Goal: Communication & Community: Answer question/provide support

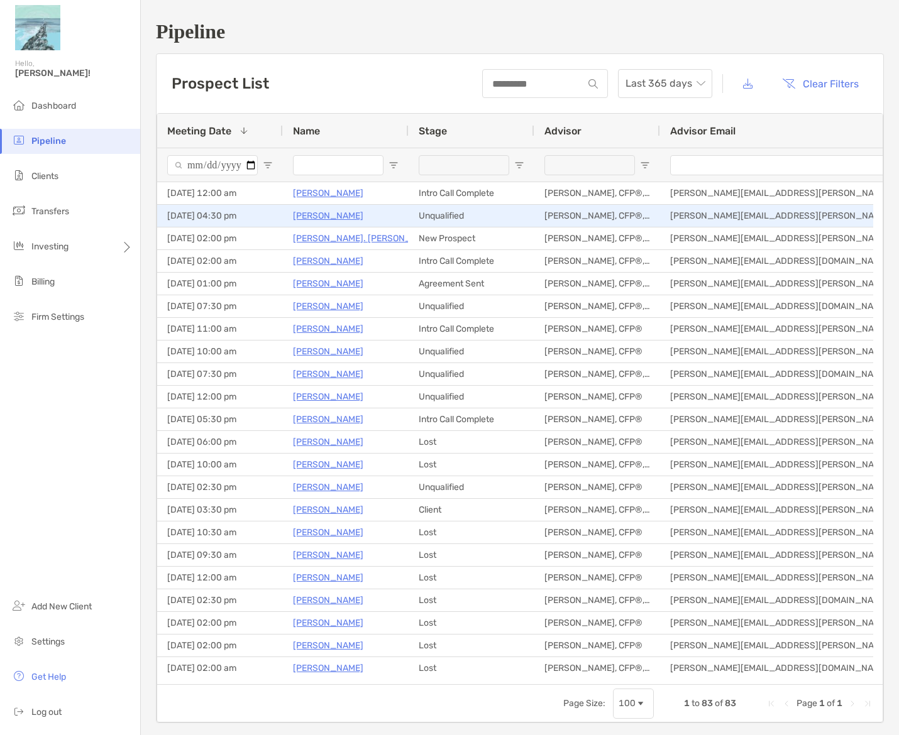
click at [327, 215] on p "Victoria Hall" at bounding box center [328, 216] width 70 height 16
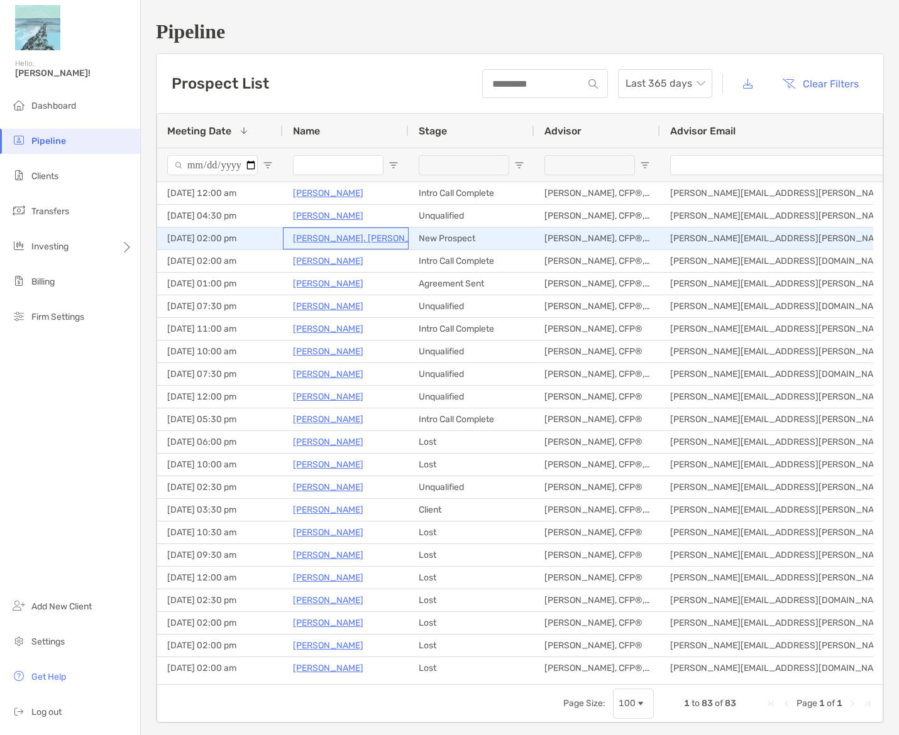
click at [318, 238] on p "Mark St. Pierre" at bounding box center [365, 239] width 145 height 16
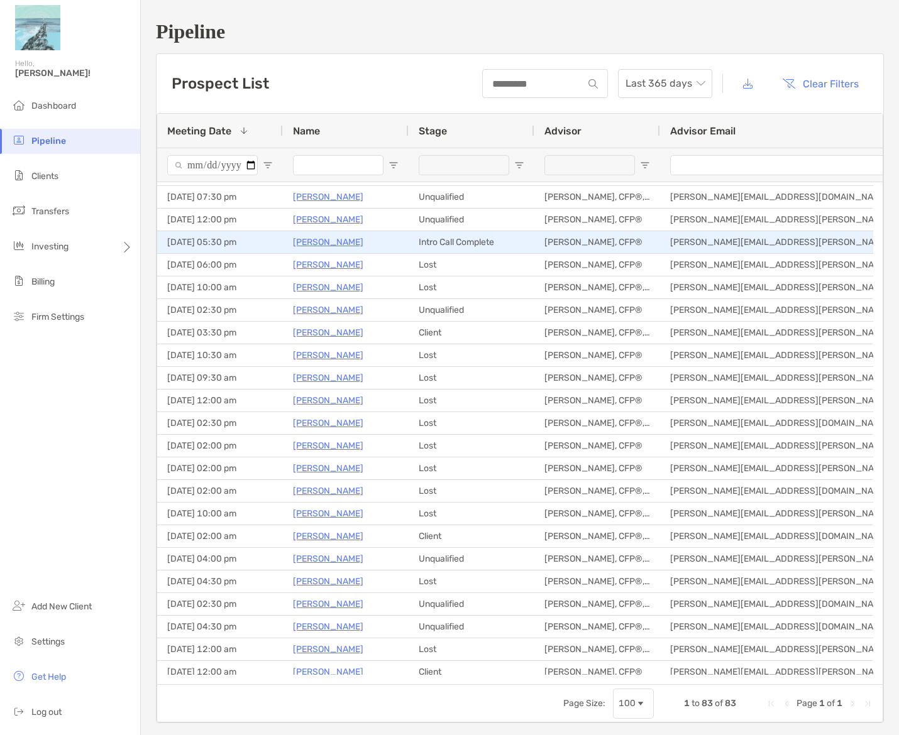
scroll to position [189, 0]
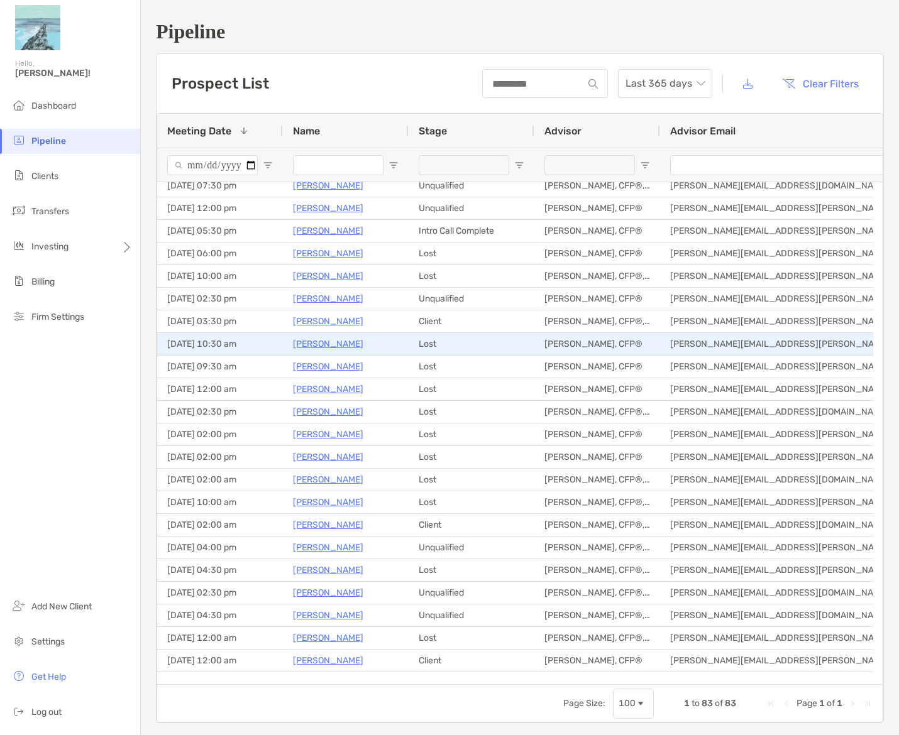
click at [341, 343] on p "Janine Dowden" at bounding box center [328, 344] width 70 height 16
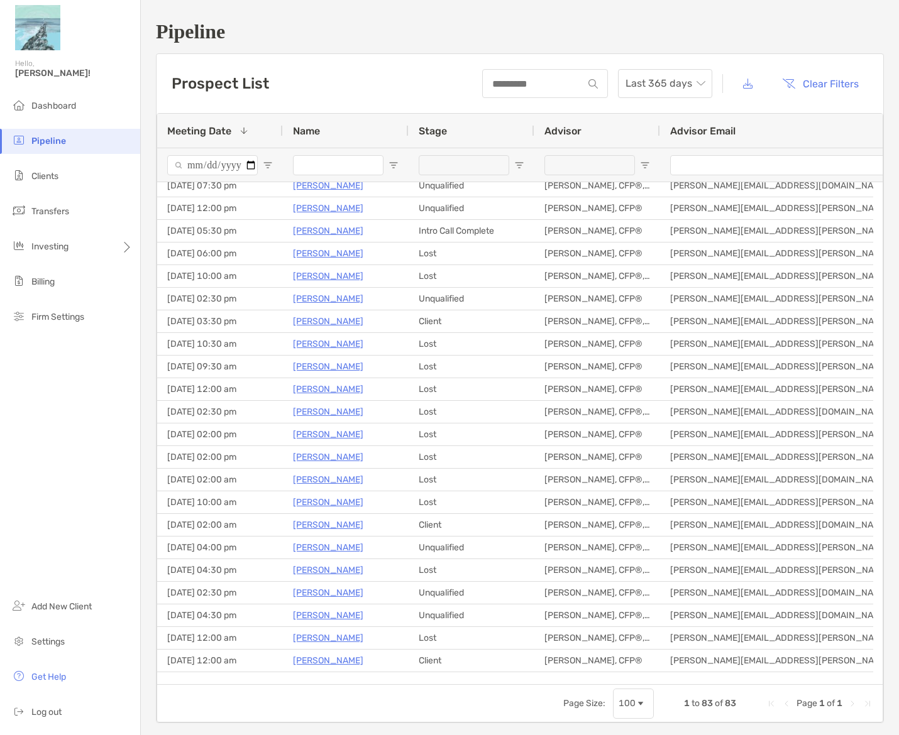
click at [319, 165] on input "Name Filter Input" at bounding box center [338, 165] width 91 height 20
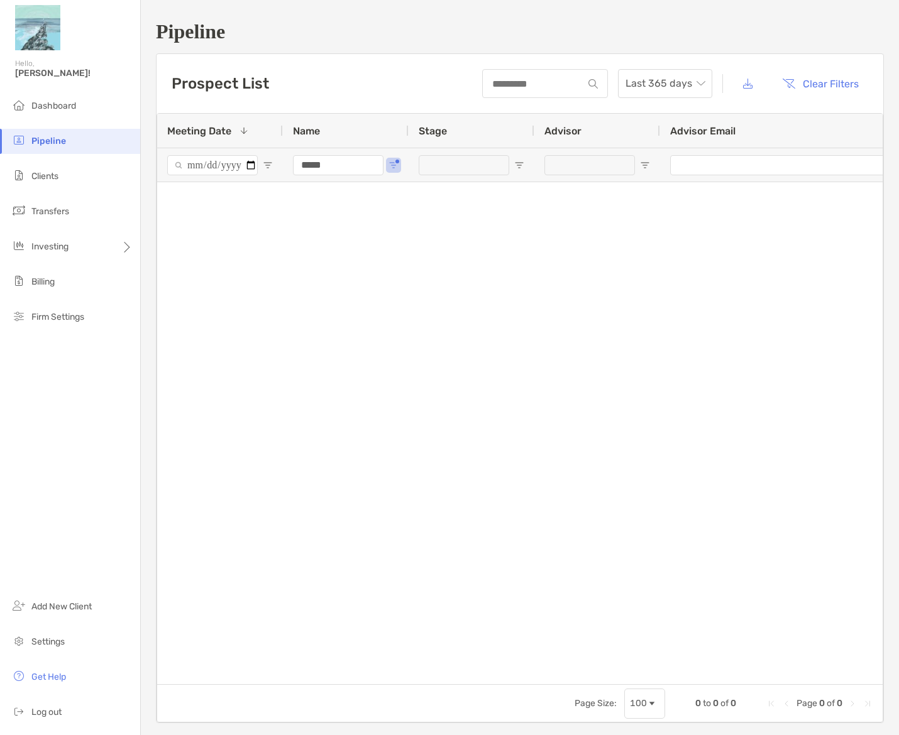
scroll to position [0, 0]
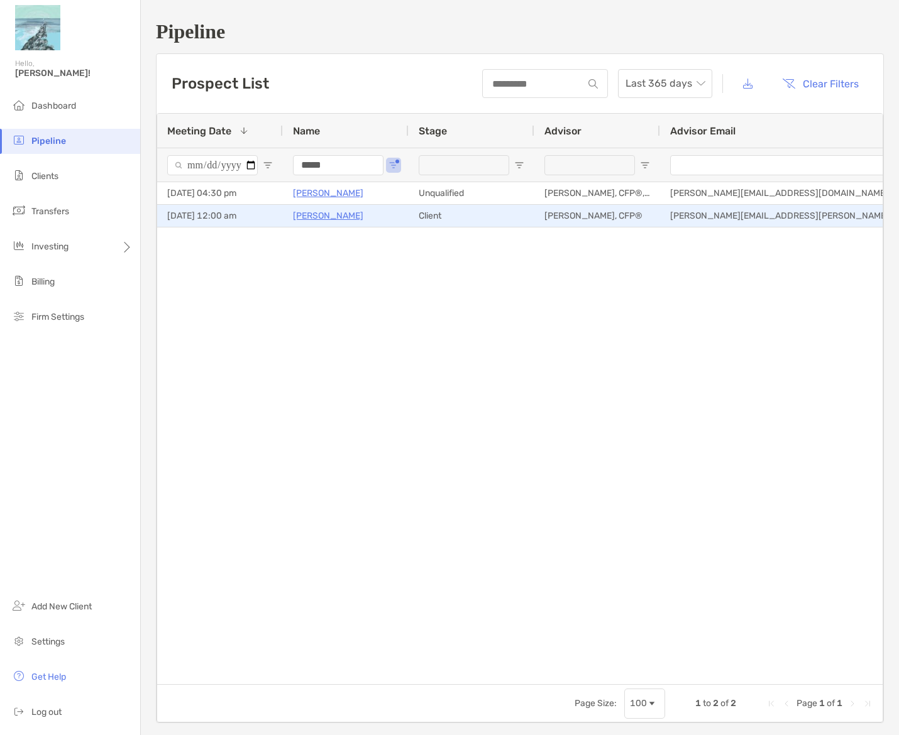
click at [317, 215] on p "Ted David" at bounding box center [328, 216] width 70 height 16
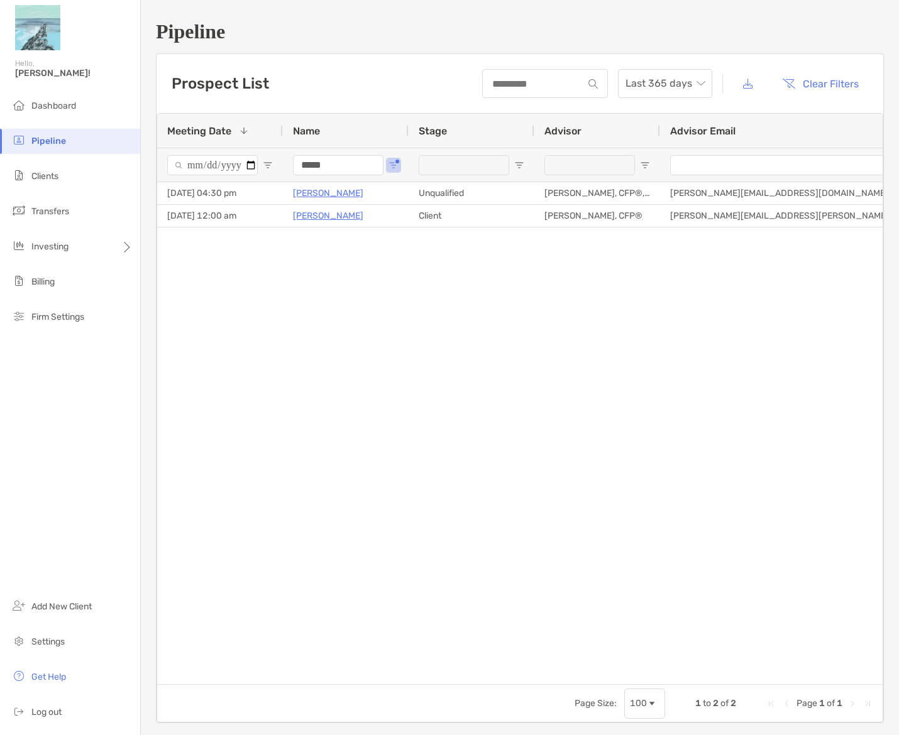
drag, startPoint x: 334, startPoint y: 165, endPoint x: 327, endPoint y: 163, distance: 7.2
click at [327, 163] on input "*****" at bounding box center [338, 165] width 91 height 20
type input "*"
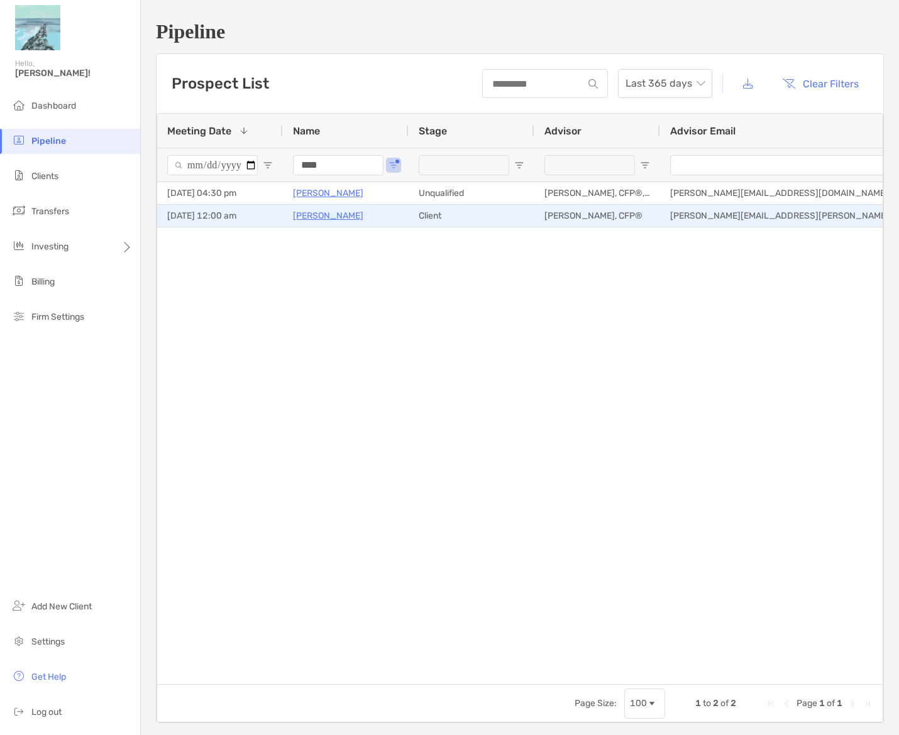
type input "****"
click at [685, 219] on div "jeffrey.hanson@breakwatercapitalgroup.com" at bounding box center [817, 216] width 314 height 22
click at [297, 217] on p "Ted David" at bounding box center [328, 216] width 70 height 16
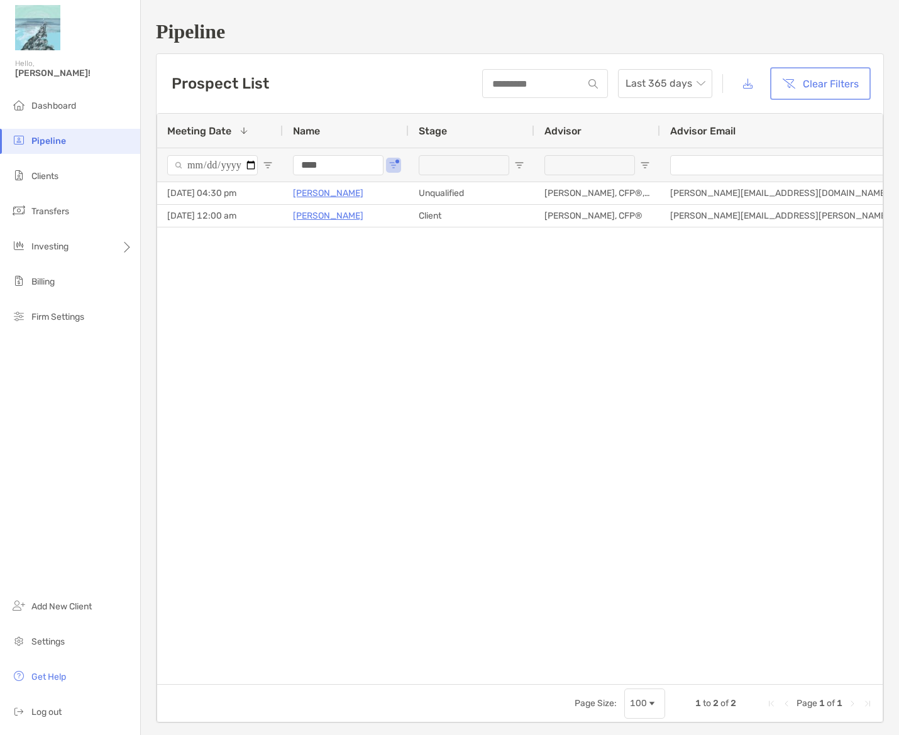
click at [809, 81] on button "Clear Filters" at bounding box center [820, 84] width 96 height 28
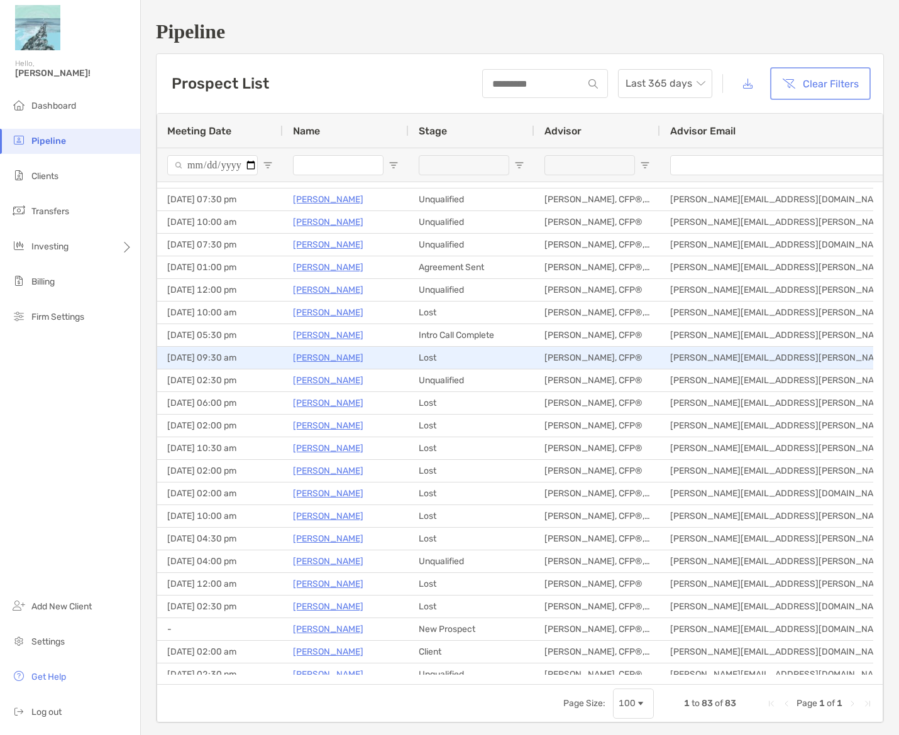
scroll to position [126, 0]
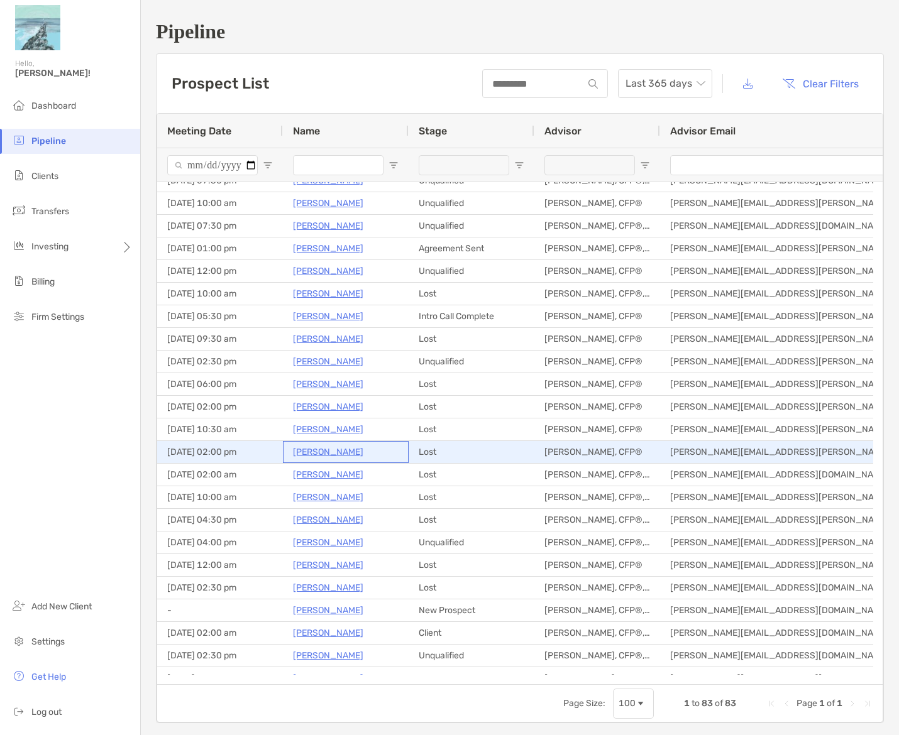
click at [343, 456] on p "[PERSON_NAME]" at bounding box center [328, 452] width 70 height 16
click at [363, 446] on p "[PERSON_NAME]" at bounding box center [328, 452] width 70 height 16
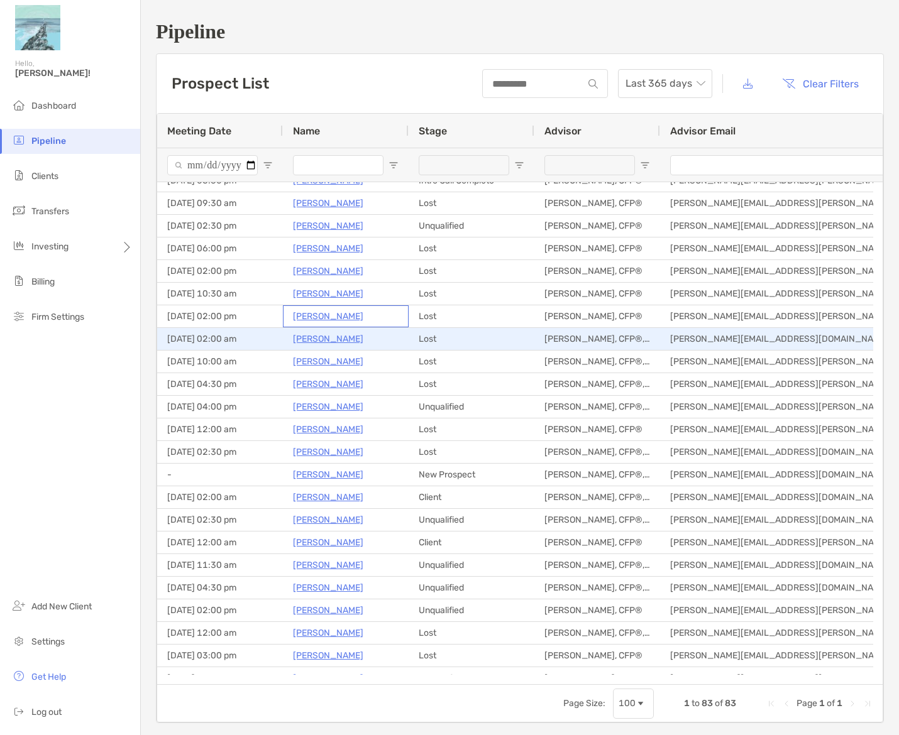
scroll to position [251, 0]
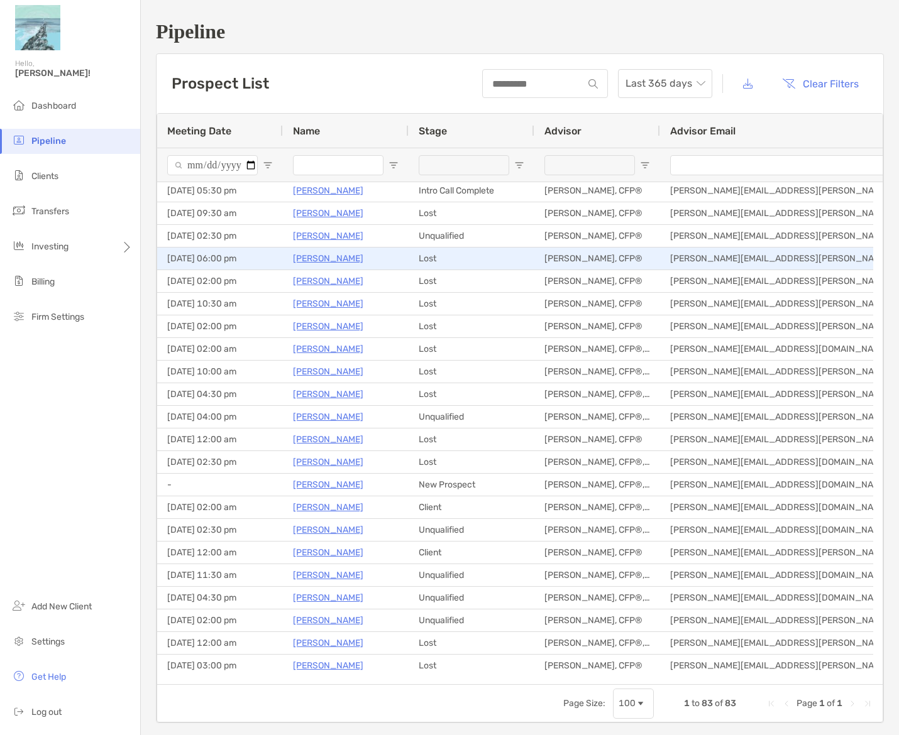
click at [338, 259] on p "William Chyzik" at bounding box center [328, 259] width 70 height 16
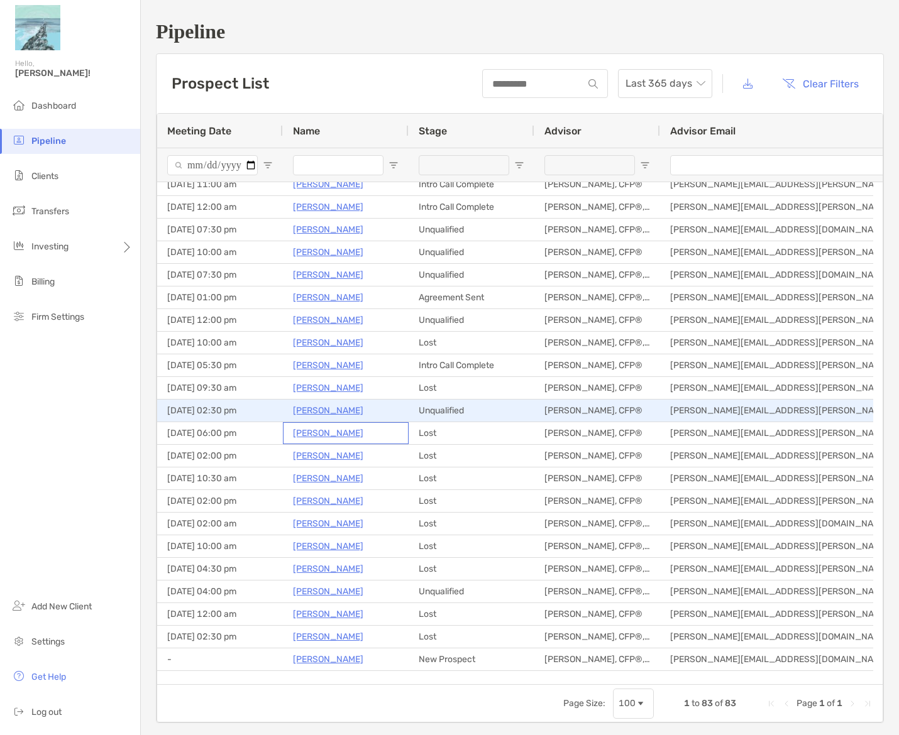
scroll to position [0, 0]
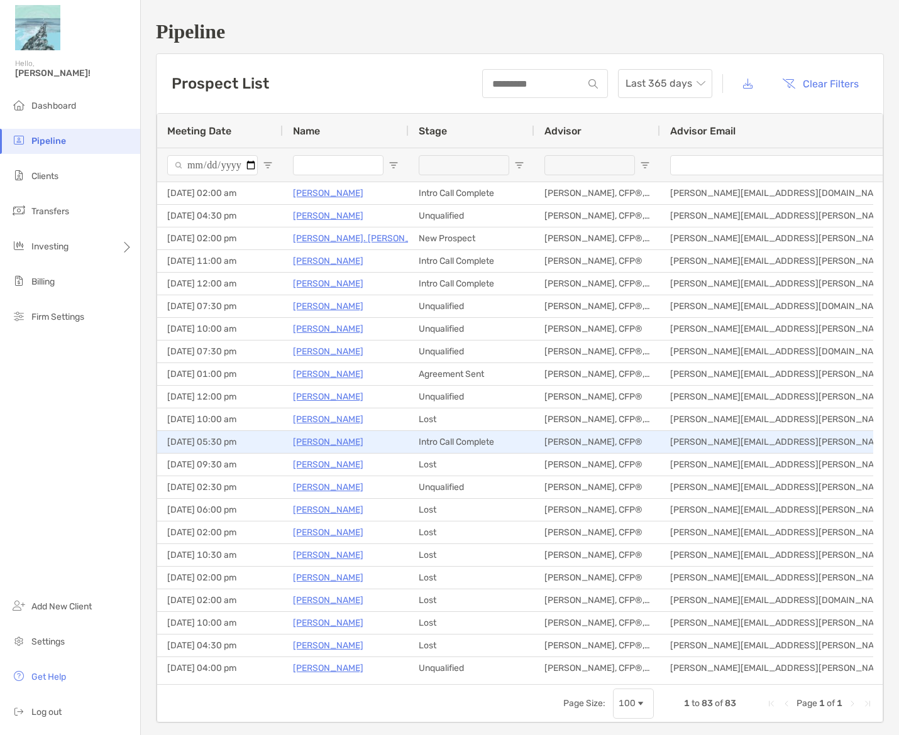
click at [332, 440] on p "Melissa Jacobs" at bounding box center [328, 442] width 70 height 16
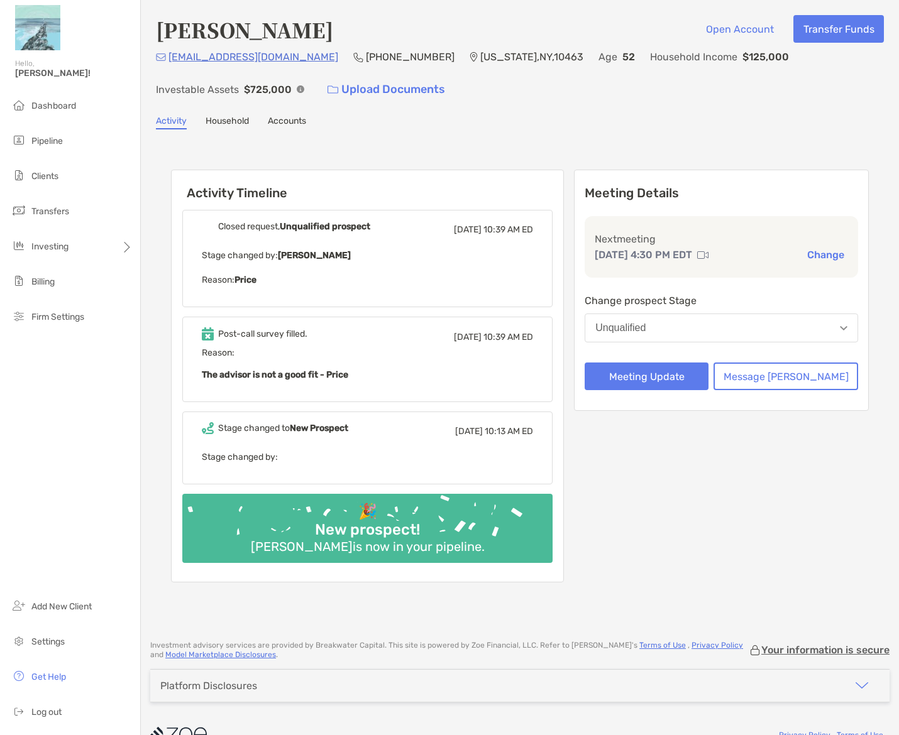
click at [339, 382] on div "Post-call survey filled. Fri, Sep 5 10:39 AM ED Reason: The advisor is not a go…" at bounding box center [367, 359] width 370 height 85
click at [328, 363] on div "Reason: The advisor is not a good fit - Price" at bounding box center [367, 365] width 331 height 35
click at [314, 341] on div "Post-call survey filled. Fri, Sep 5 10:39 AM ED" at bounding box center [367, 336] width 331 height 19
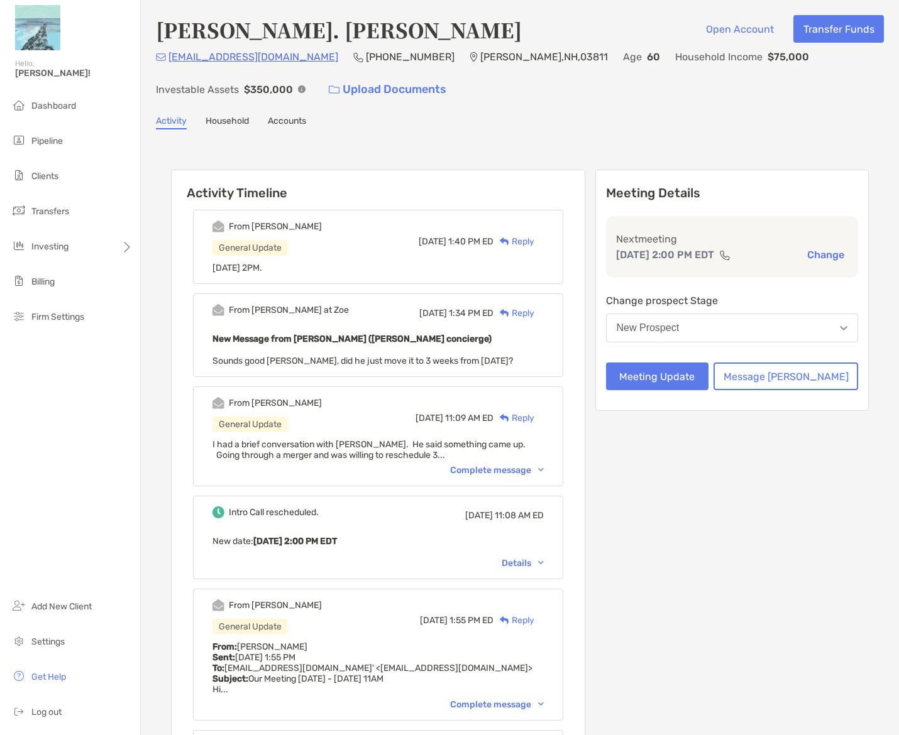
click at [503, 465] on div "Complete message" at bounding box center [497, 470] width 94 height 11
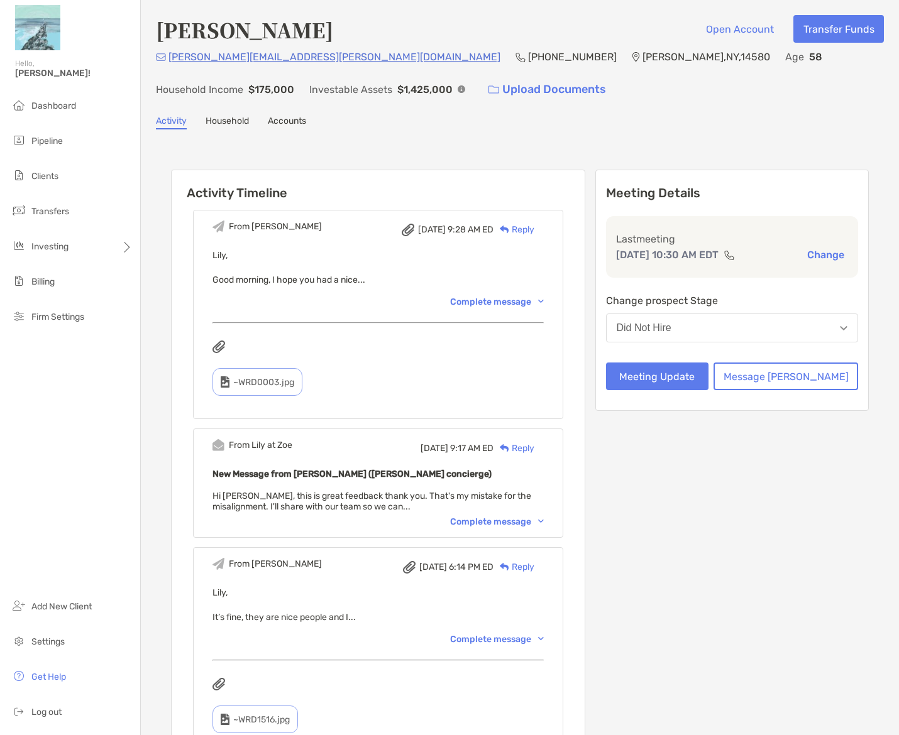
click at [510, 302] on div "Complete message" at bounding box center [497, 302] width 94 height 11
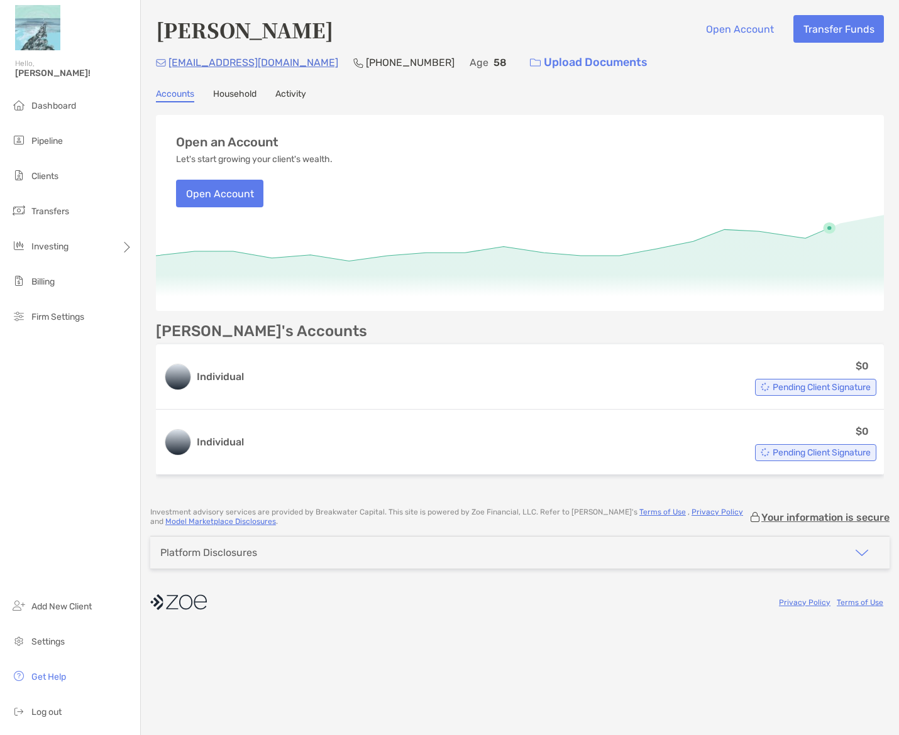
click at [295, 94] on link "Activity" at bounding box center [290, 96] width 31 height 14
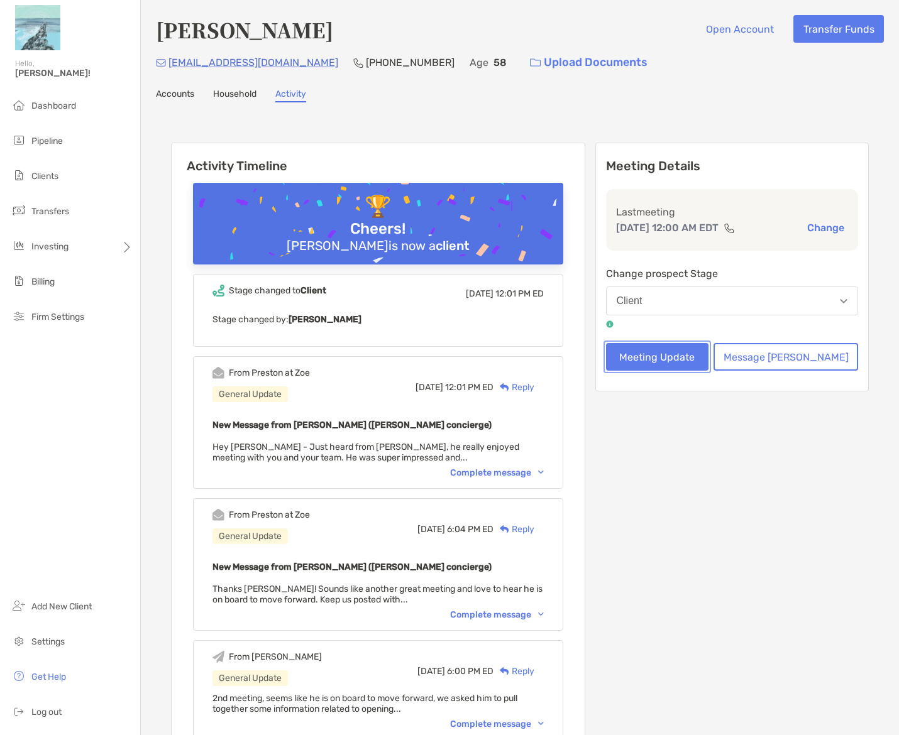
click at [661, 359] on button "Meeting Update" at bounding box center [657, 357] width 103 height 28
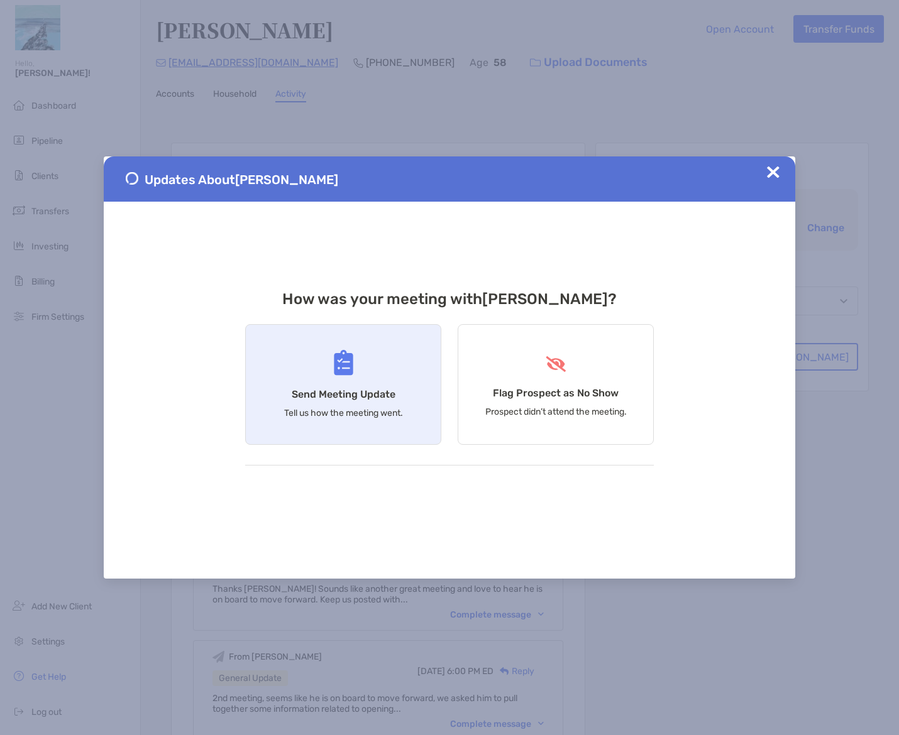
click at [357, 374] on div "Send Meeting Update Tell us how the meeting went." at bounding box center [343, 384] width 196 height 121
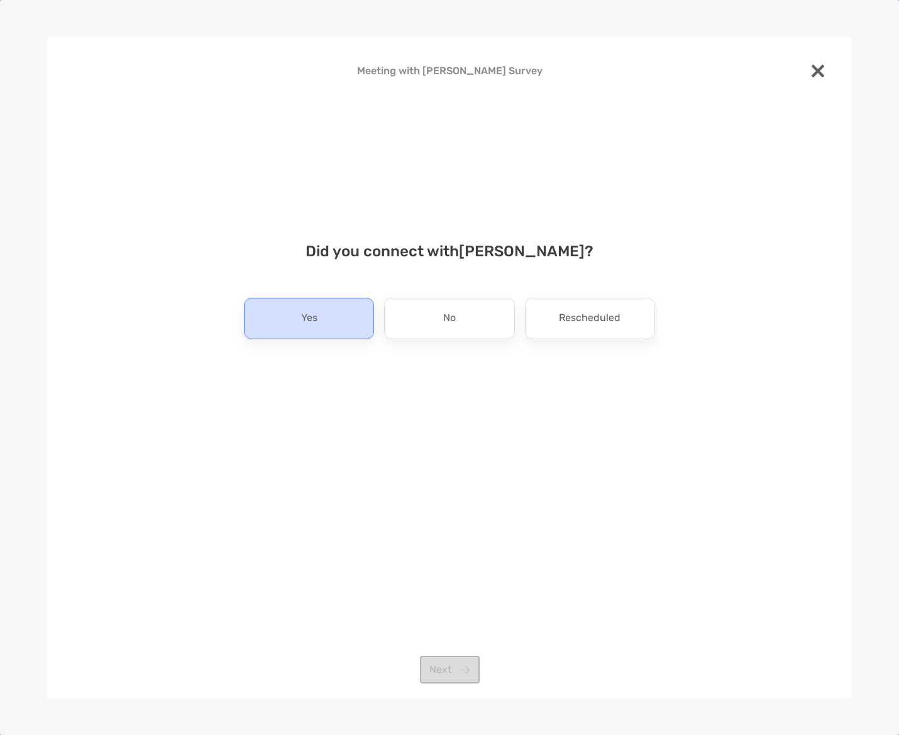
click at [336, 327] on div "Yes" at bounding box center [309, 318] width 130 height 41
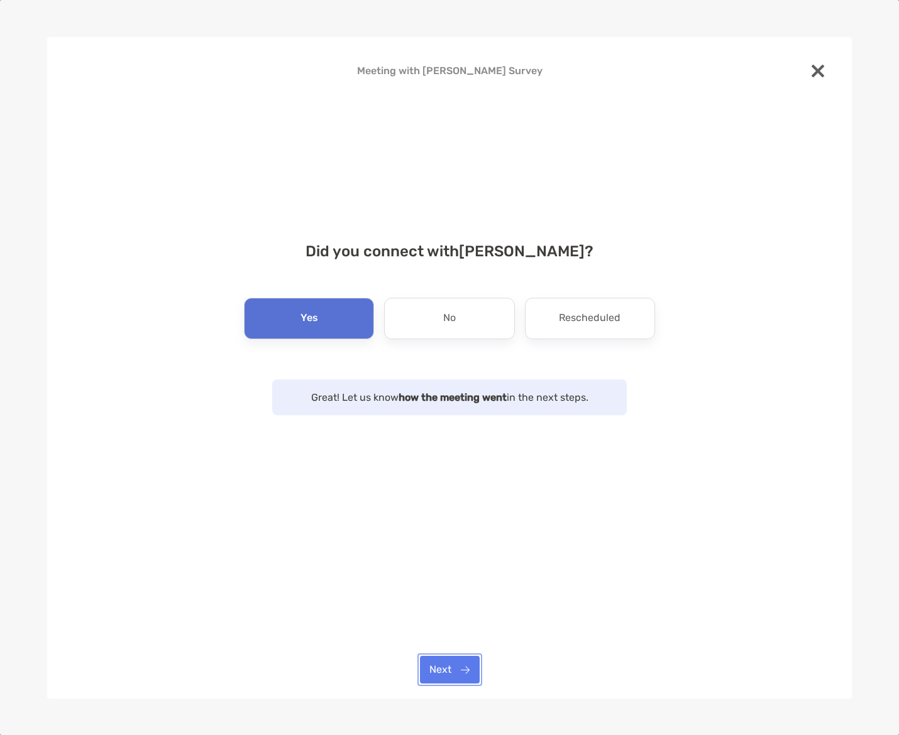
click at [453, 666] on button "Next" at bounding box center [450, 670] width 60 height 28
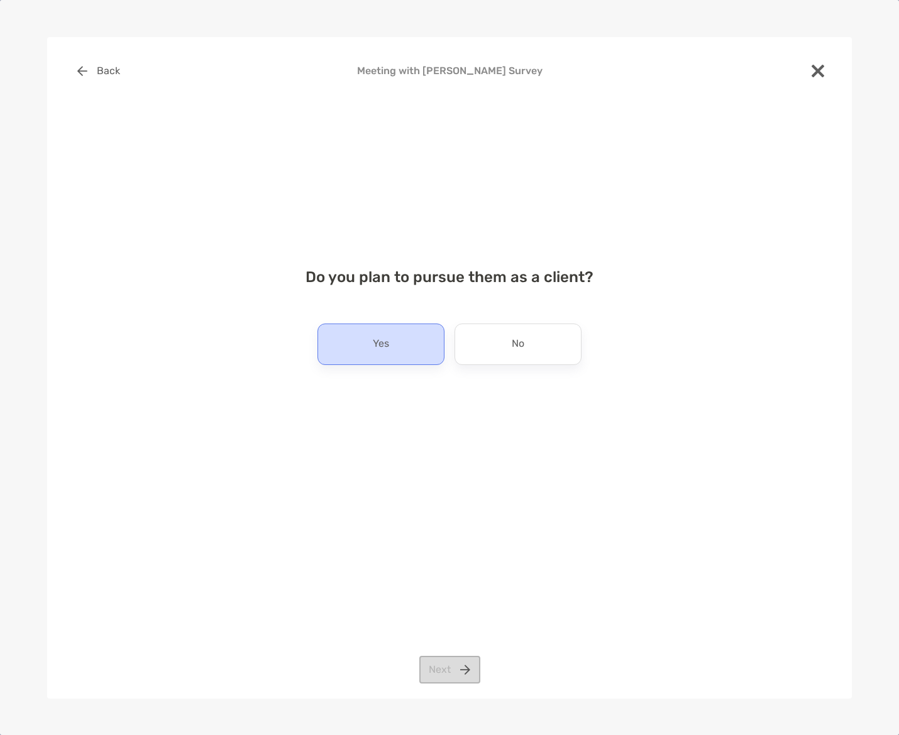
click at [431, 334] on div "Yes" at bounding box center [380, 344] width 127 height 41
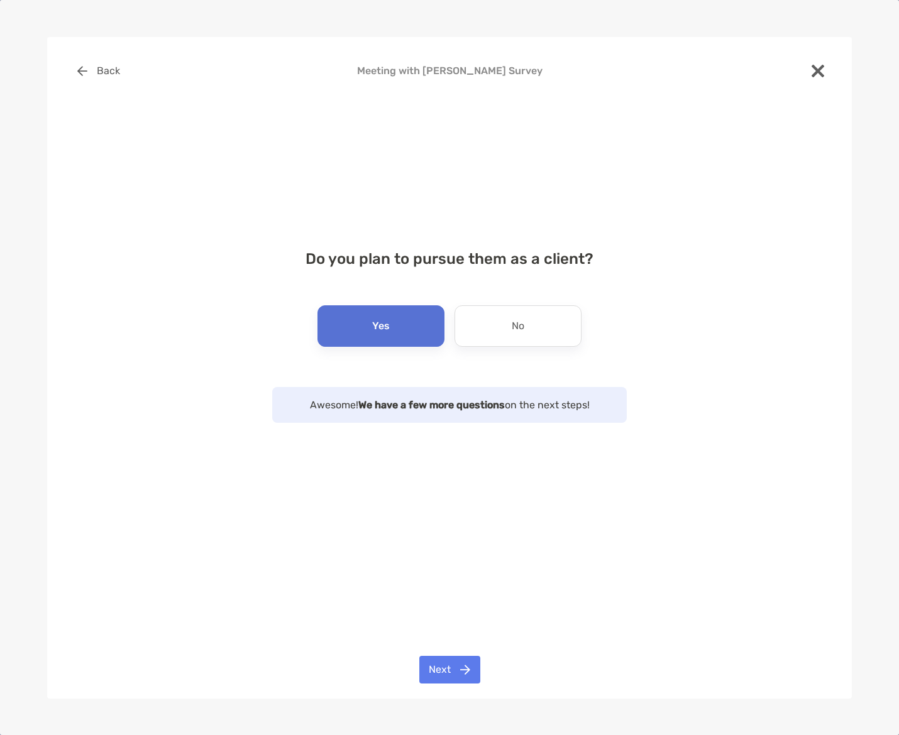
click at [409, 330] on div "Yes" at bounding box center [380, 325] width 127 height 41
click at [454, 676] on button "Next" at bounding box center [449, 670] width 61 height 28
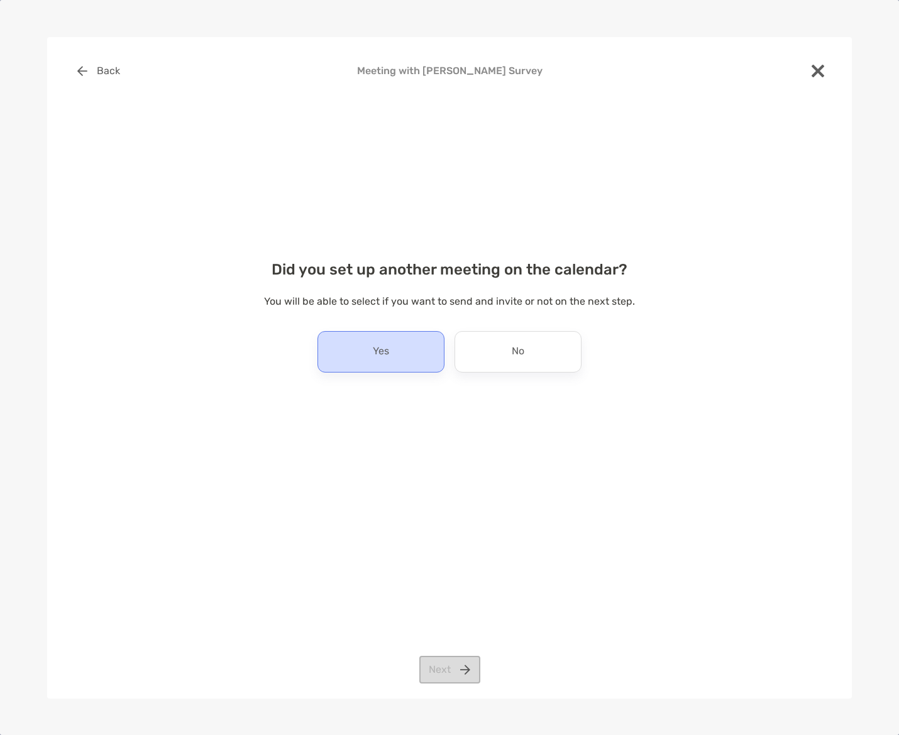
click at [386, 350] on p "Yes" at bounding box center [381, 352] width 16 height 20
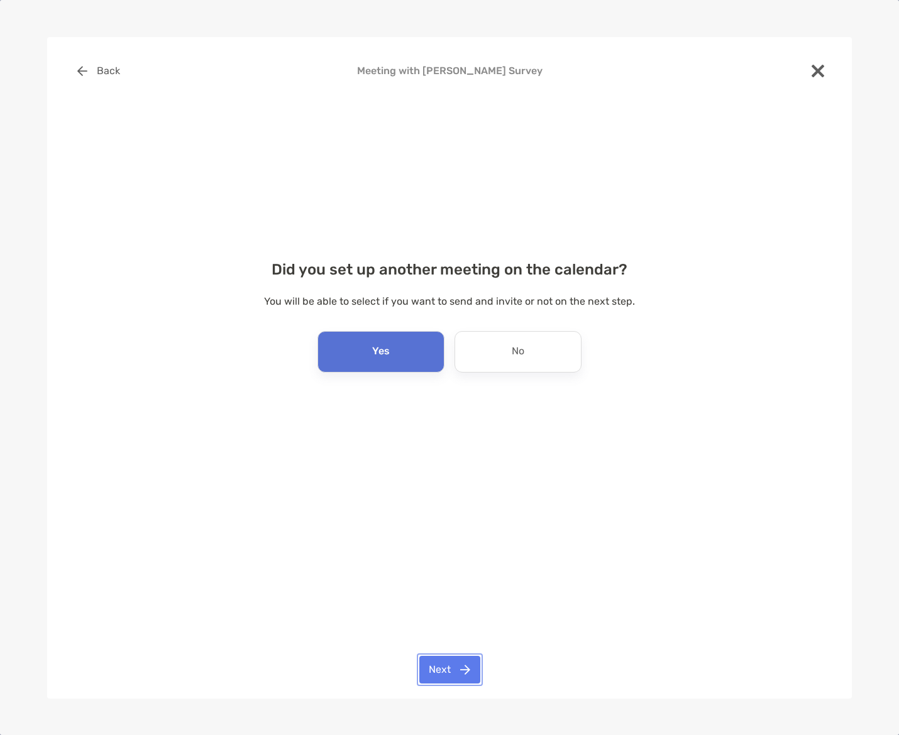
click at [432, 669] on button "Next" at bounding box center [449, 670] width 61 height 28
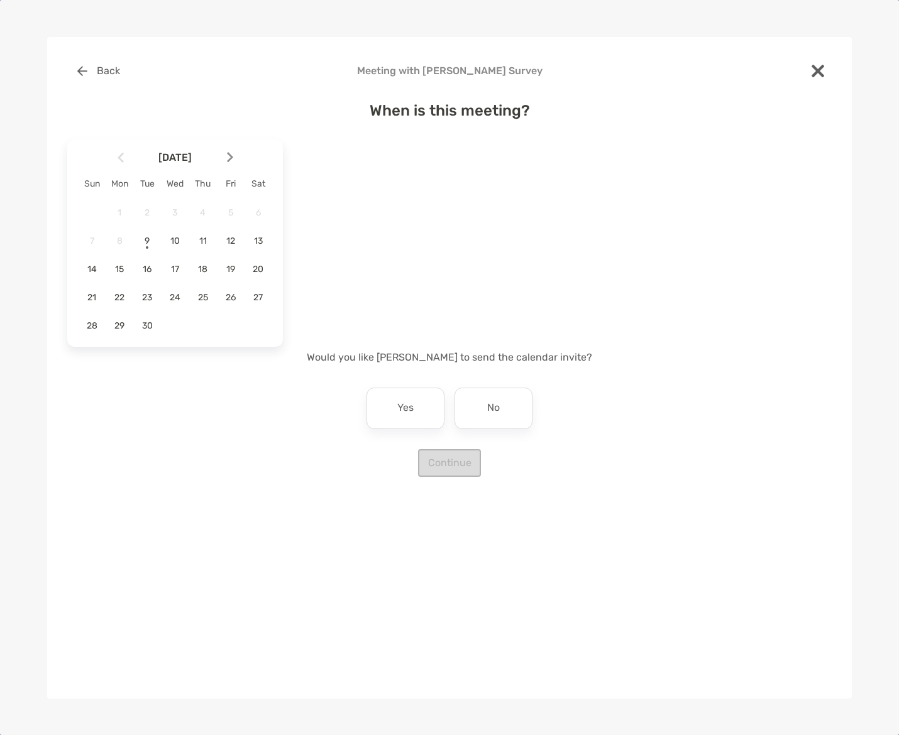
click at [119, 236] on span "8" at bounding box center [119, 241] width 21 height 11
click at [479, 413] on div "No" at bounding box center [493, 408] width 78 height 41
click at [465, 458] on div "When is this meeting? September 2025 Sun Mon Tue Wed Thu Fri Sat 1 2 3 4 5 6 7 …" at bounding box center [449, 282] width 764 height 390
click at [138, 241] on span "9" at bounding box center [146, 241] width 21 height 11
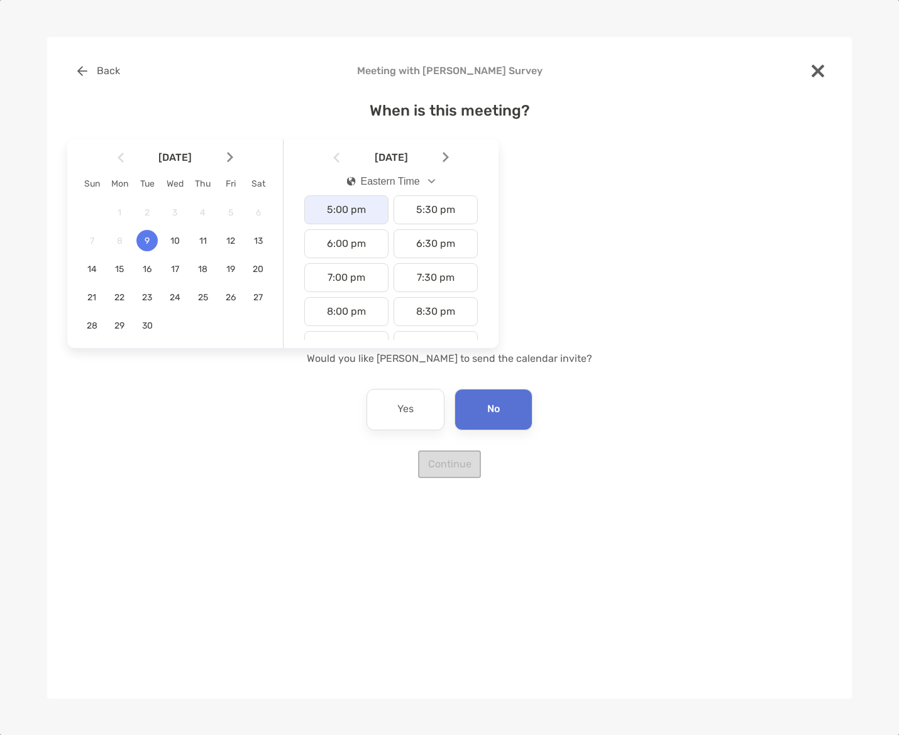
click at [314, 216] on div "5:00 pm" at bounding box center [346, 209] width 84 height 29
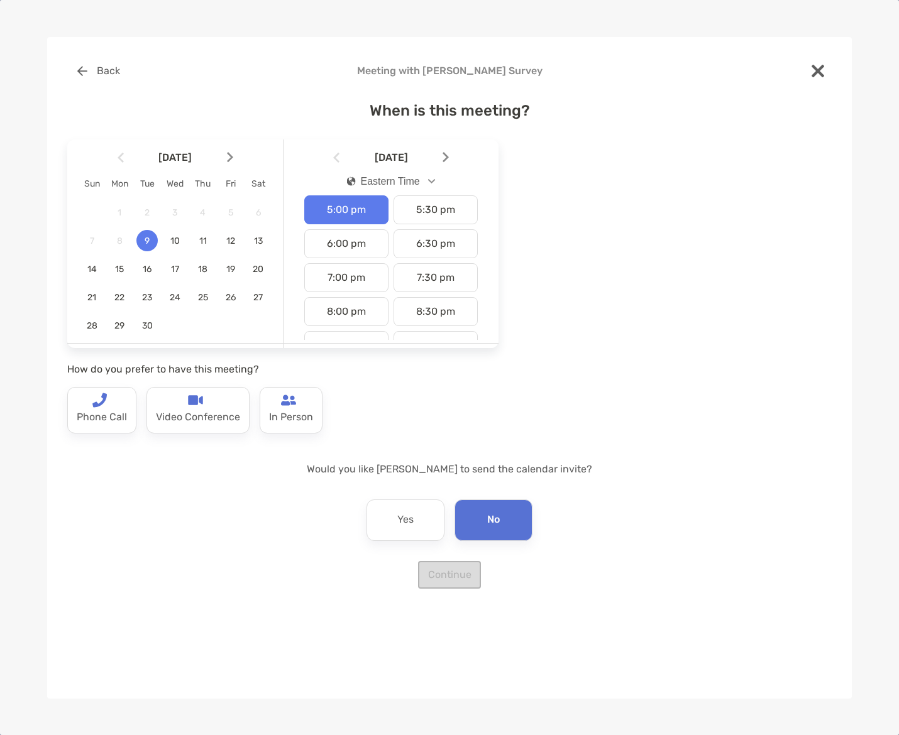
click at [819, 71] on img at bounding box center [817, 71] width 13 height 13
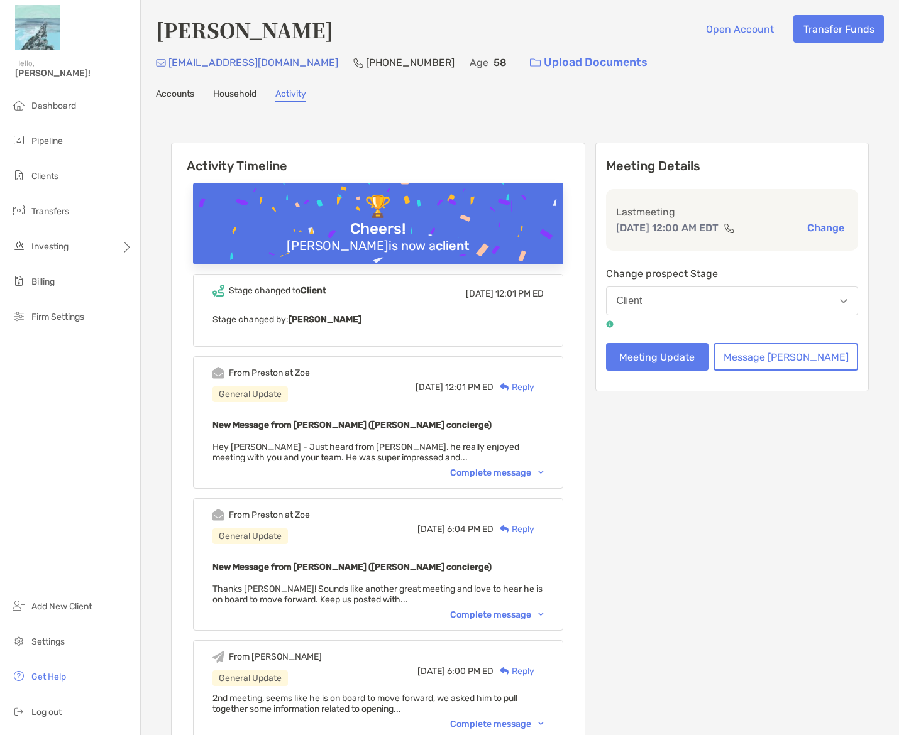
click at [703, 295] on button "Client" at bounding box center [732, 301] width 253 height 29
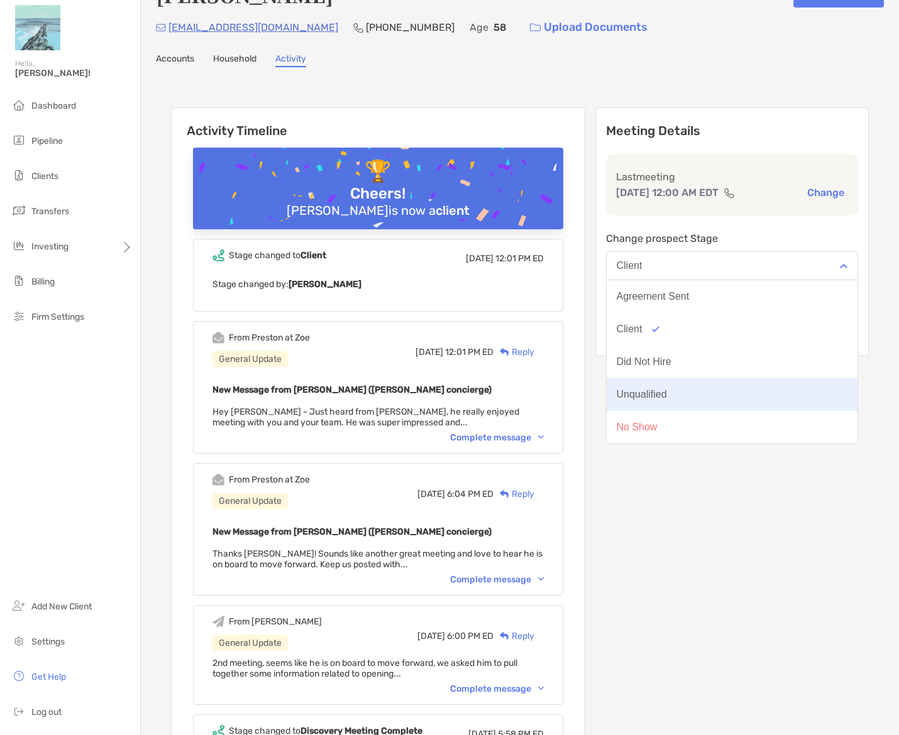
scroll to position [63, 0]
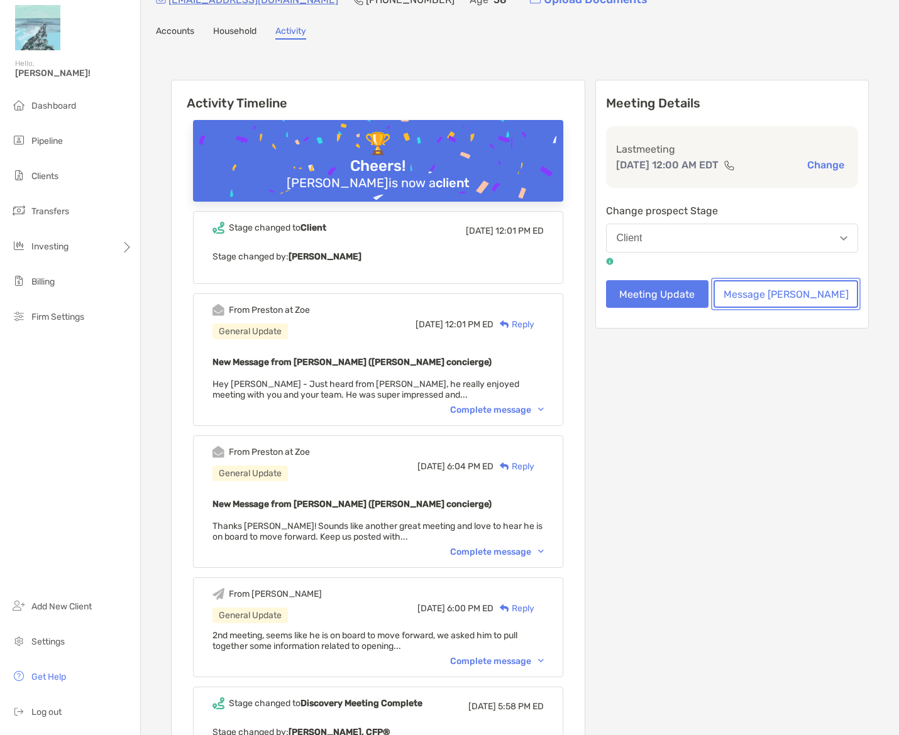
click at [771, 304] on button "Message [PERSON_NAME]" at bounding box center [785, 294] width 145 height 28
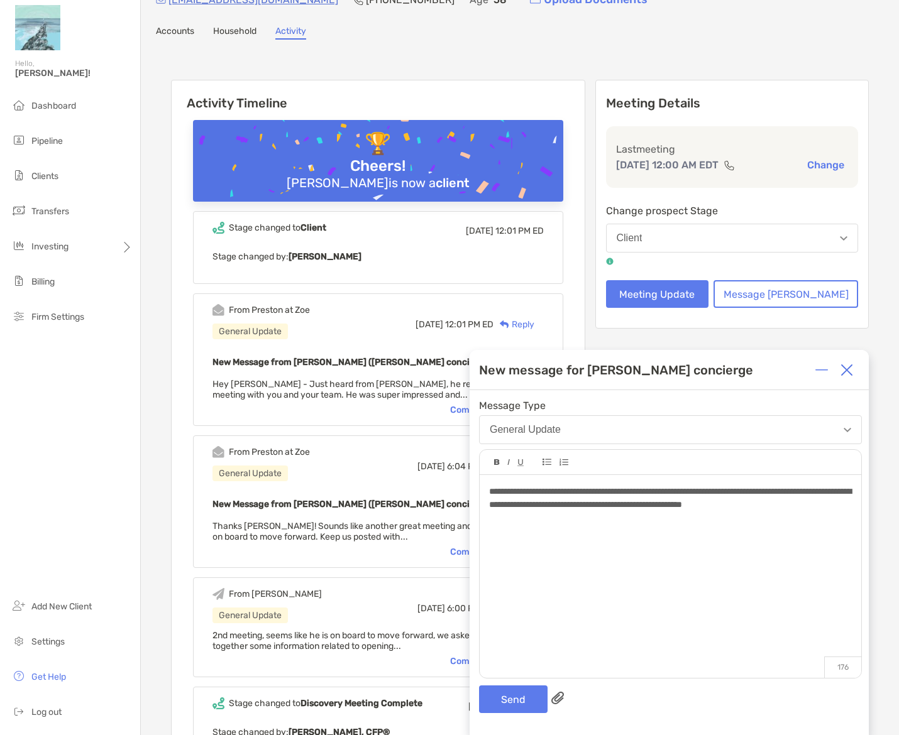
click at [551, 512] on div "**********" at bounding box center [670, 498] width 362 height 26
click at [520, 689] on button "Send" at bounding box center [513, 700] width 69 height 28
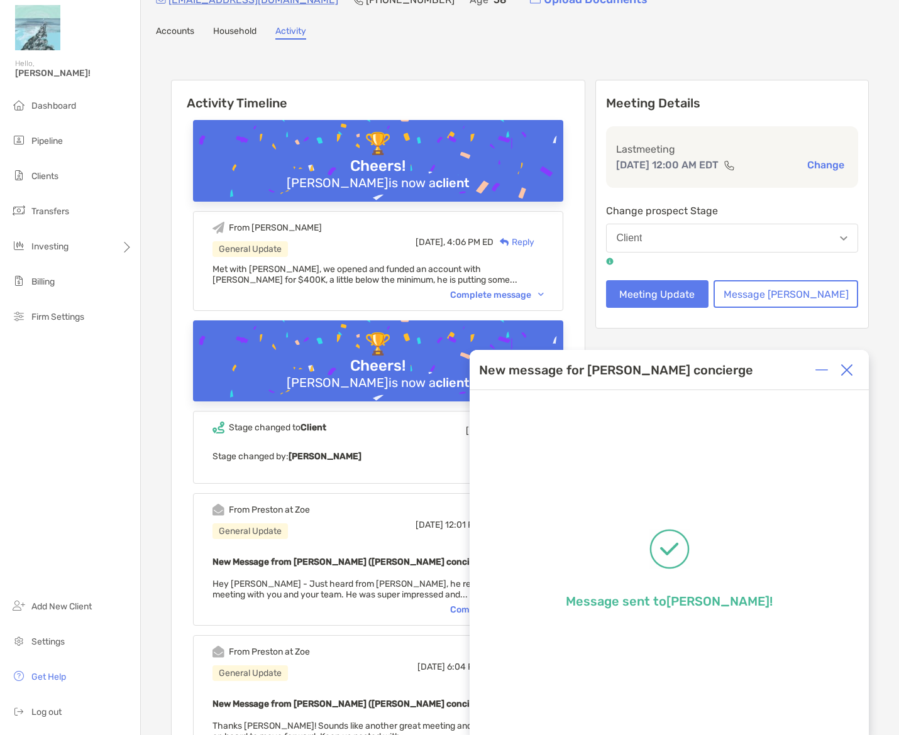
click at [849, 372] on img at bounding box center [846, 370] width 13 height 13
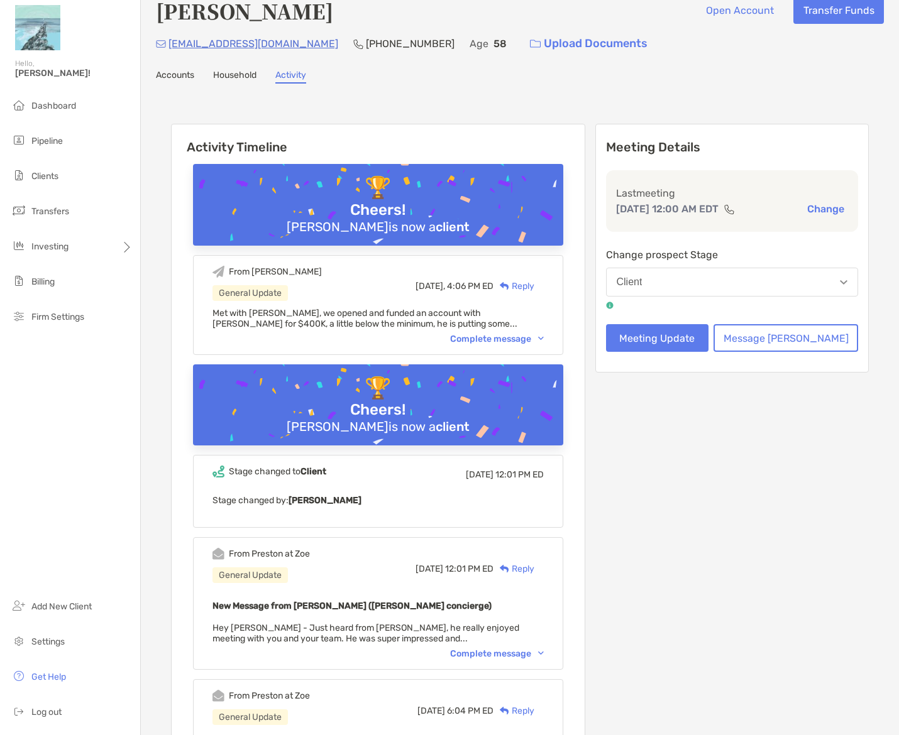
scroll to position [0, 0]
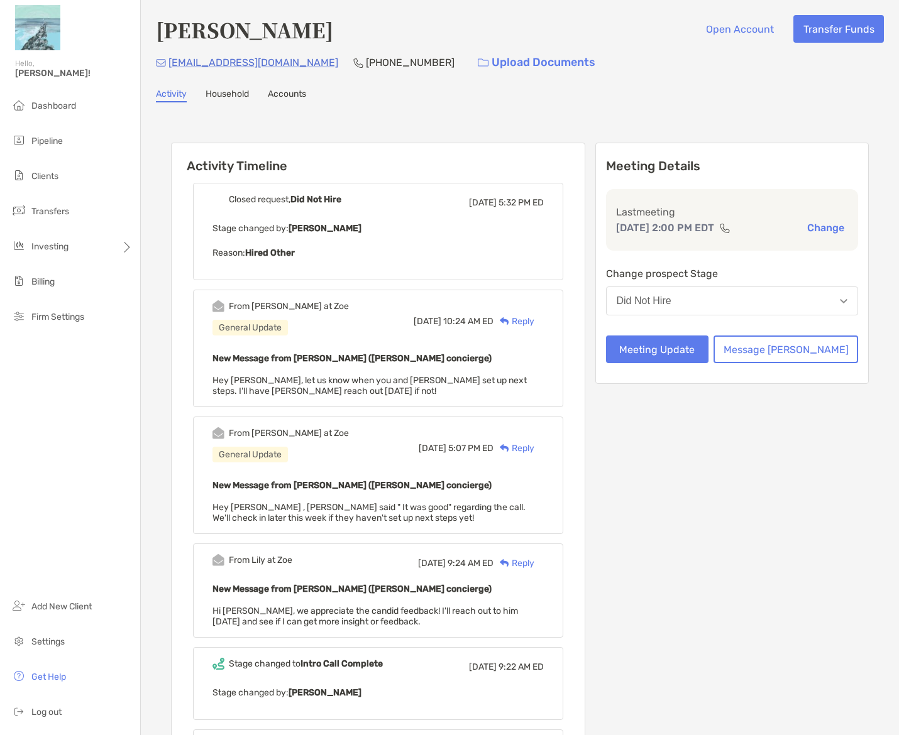
click at [309, 241] on div "Stage changed by: Lily Kraus Reason: Hired Other" at bounding box center [377, 241] width 331 height 40
click at [295, 255] on b "Hired Other" at bounding box center [270, 253] width 50 height 11
click at [317, 233] on p "Stage changed by: Lily Kraus" at bounding box center [377, 229] width 331 height 16
click at [326, 264] on div "Closed request, Did Not Hire Thu, Aug 21 5:32 PM ED Stage changed by: Lily Krau…" at bounding box center [378, 231] width 370 height 97
click at [312, 345] on div "From Matthew at Zoe General Update Wed, Jul 16 10:24 AM ED Reply New Message fr…" at bounding box center [378, 349] width 370 height 118
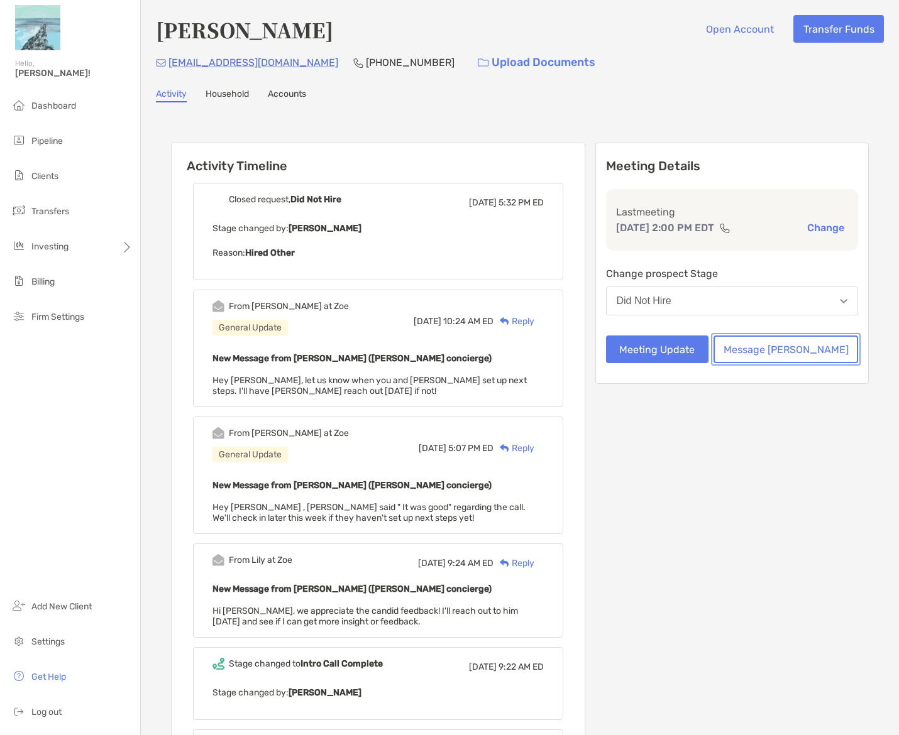
click at [778, 355] on button "Message [PERSON_NAME]" at bounding box center [785, 350] width 145 height 28
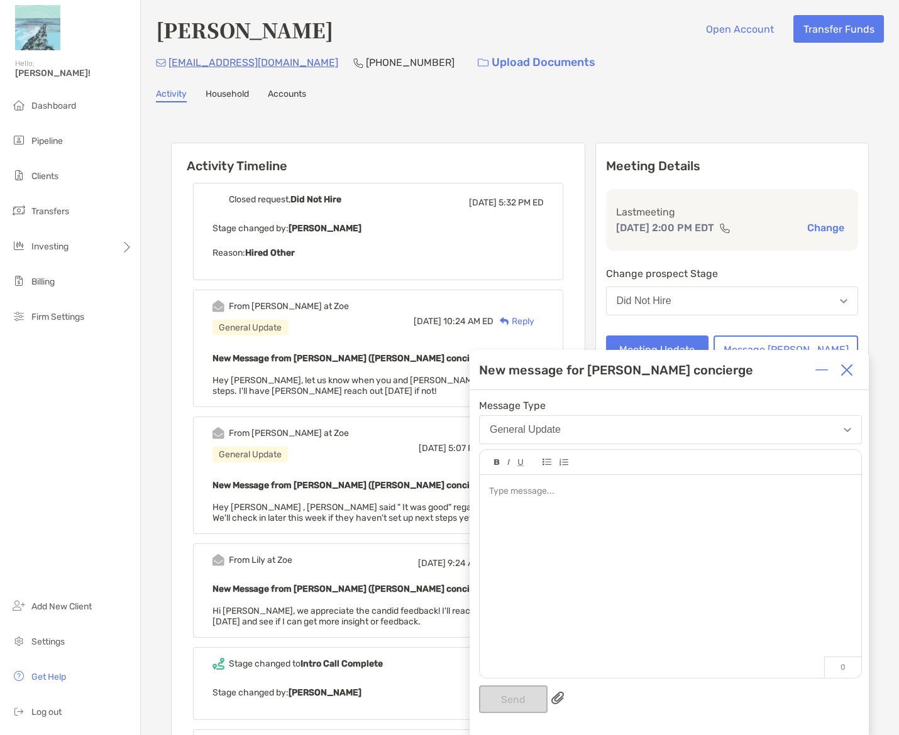
click at [522, 497] on div at bounding box center [670, 491] width 362 height 13
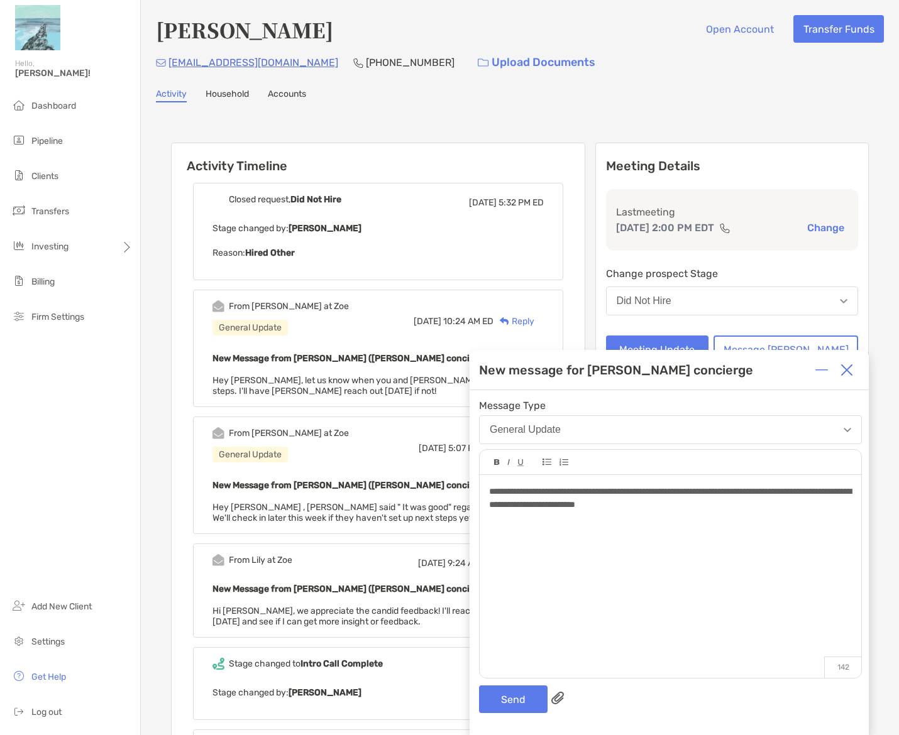
click at [751, 503] on div "**********" at bounding box center [670, 498] width 362 height 26
click at [500, 693] on button "Send" at bounding box center [513, 700] width 69 height 28
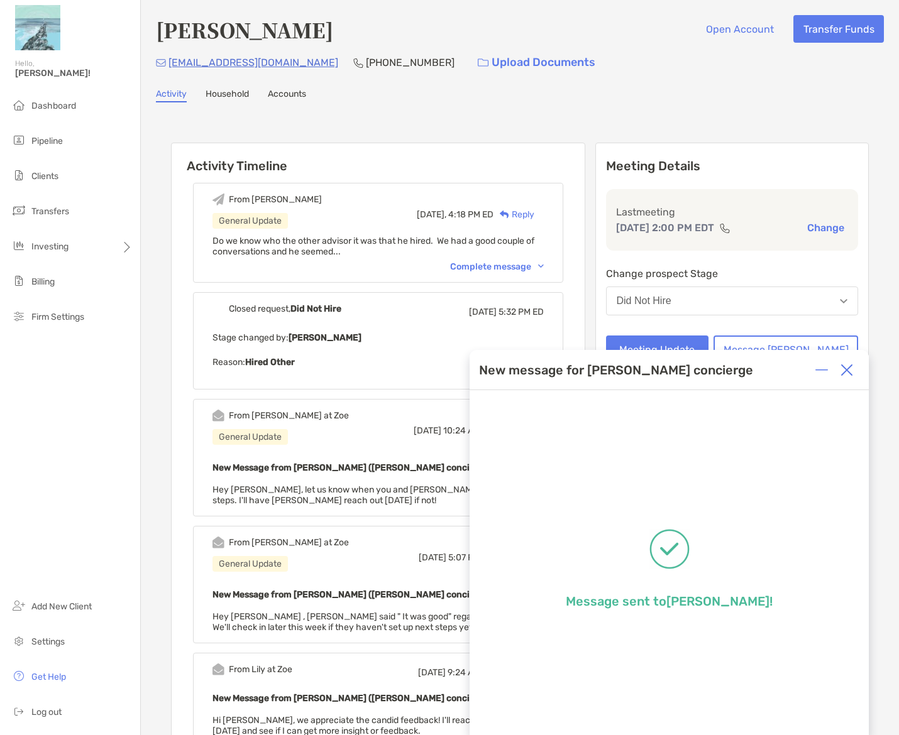
click at [845, 369] on img at bounding box center [846, 370] width 13 height 13
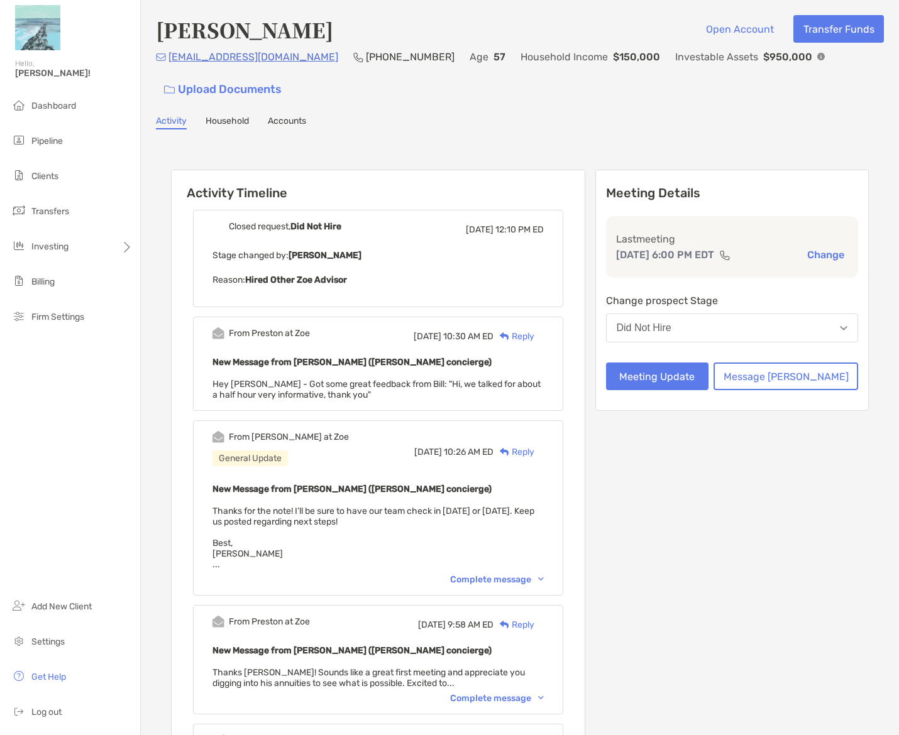
click at [325, 258] on b "Matthew Wiener" at bounding box center [324, 255] width 73 height 11
click at [318, 290] on div "Closed request, Did Not Hire Tue, Aug 19 12:10 PM ED Stage changed by: Matthew …" at bounding box center [378, 258] width 370 height 97
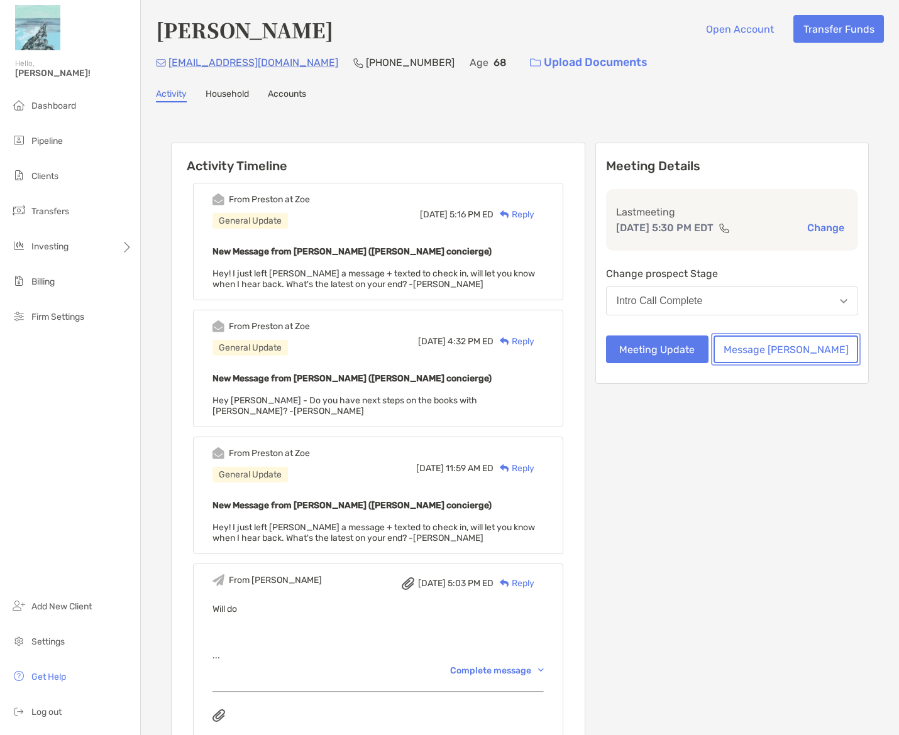
click at [803, 352] on button "Message [PERSON_NAME]" at bounding box center [785, 350] width 145 height 28
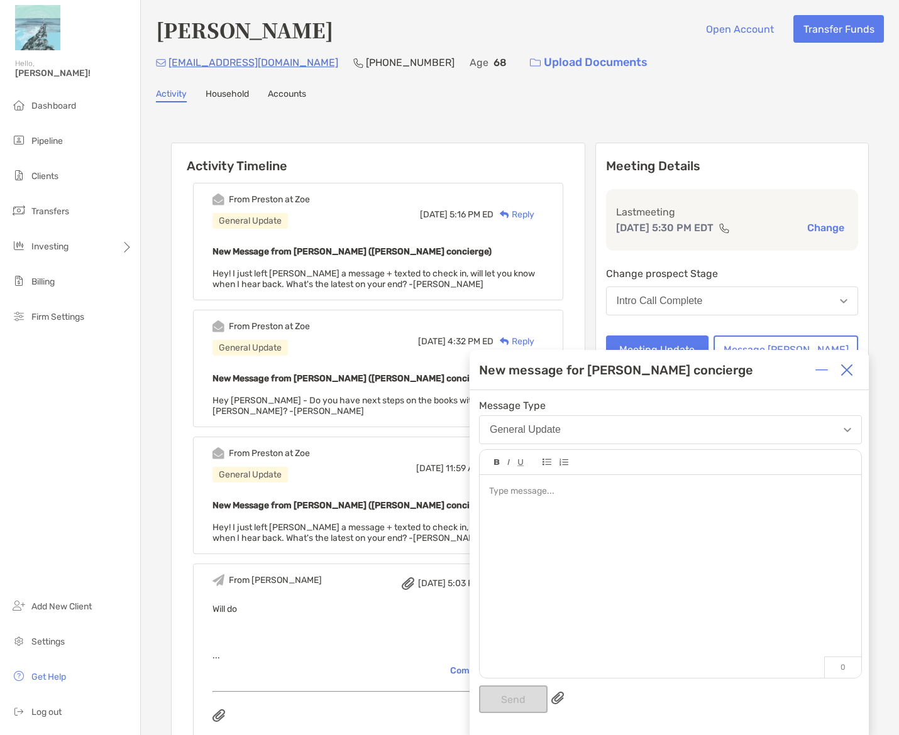
click at [582, 493] on div at bounding box center [670, 491] width 362 height 13
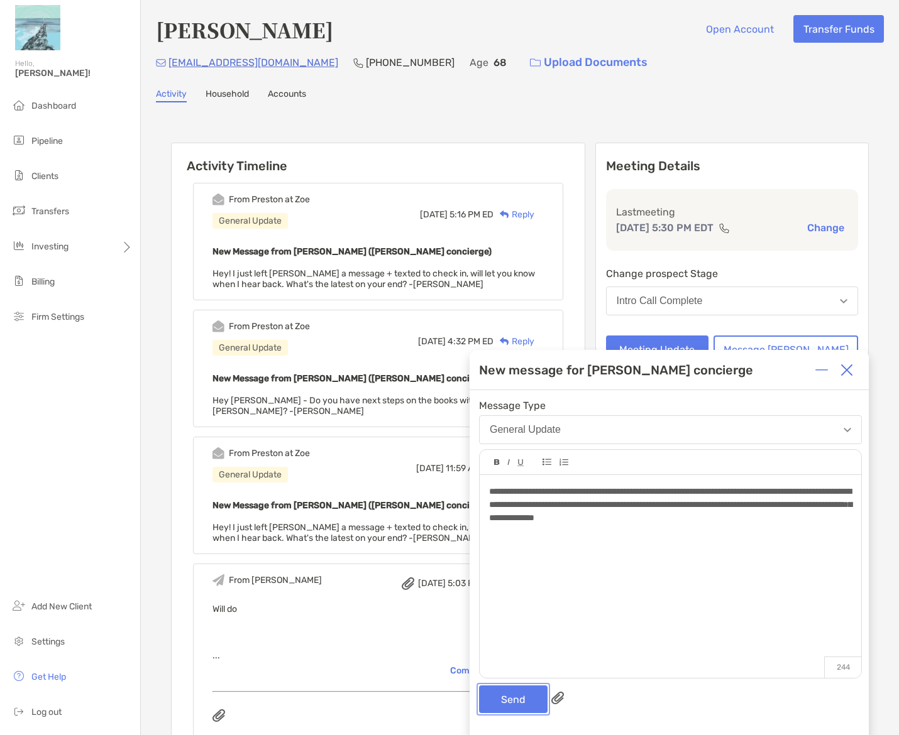
click at [503, 695] on button "Send" at bounding box center [513, 700] width 69 height 28
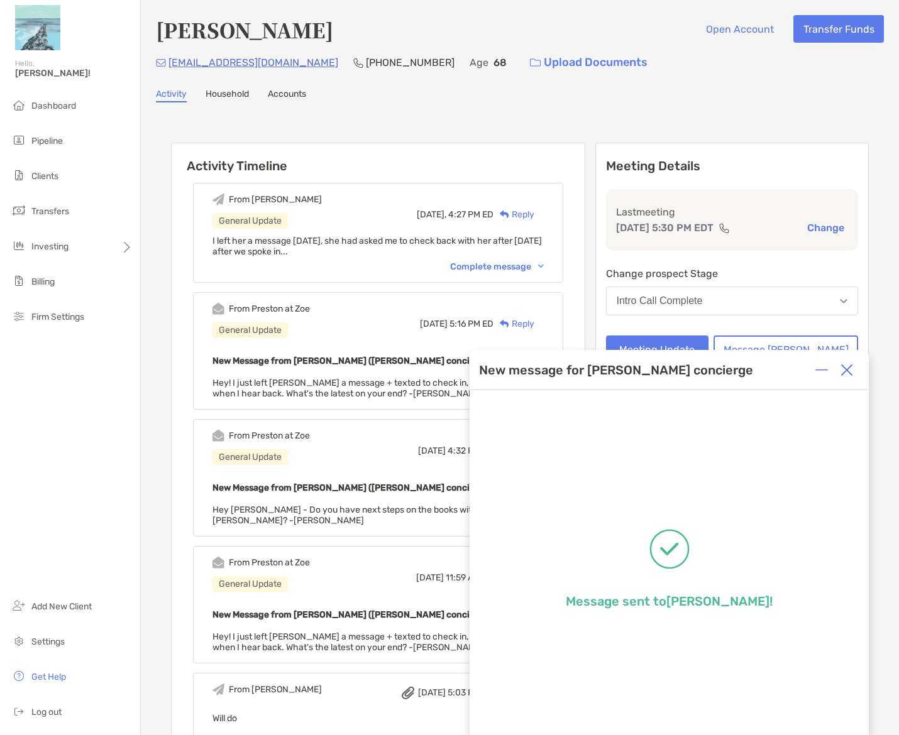
click at [848, 371] on img at bounding box center [846, 370] width 13 height 13
